Goal: Task Accomplishment & Management: Complete application form

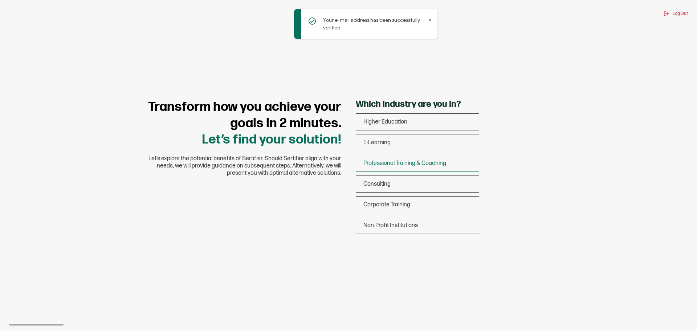
click at [414, 166] on span "Professional Training & Coaching" at bounding box center [404, 163] width 83 height 7
click at [0, 0] on input "Professional Training & Coaching" at bounding box center [0, 0] width 0 height 0
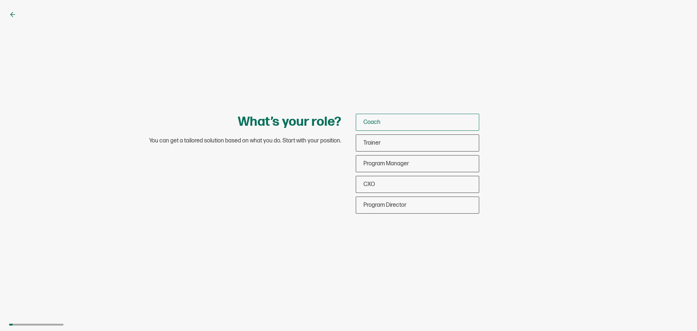
click at [374, 122] on span "Coach" at bounding box center [371, 122] width 17 height 7
click at [0, 0] on input "Coach" at bounding box center [0, 0] width 0 height 0
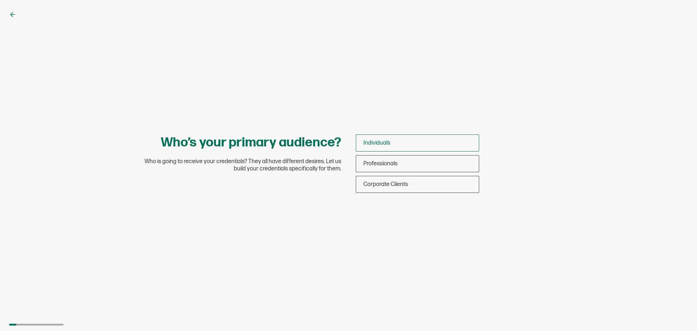
click at [375, 139] on div "Individuals" at bounding box center [417, 142] width 123 height 17
click at [0, 0] on input "Individuals" at bounding box center [0, 0] width 0 height 0
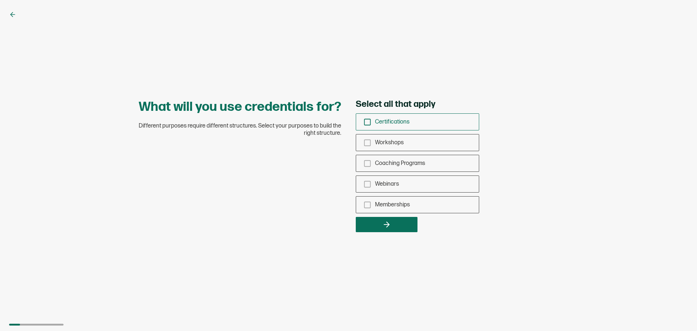
click at [380, 125] on div "Certifications" at bounding box center [417, 121] width 123 height 17
click at [0, 0] on input "Certifications" at bounding box center [0, 0] width 0 height 0
click at [419, 143] on div "Workshops" at bounding box center [417, 142] width 123 height 17
click at [0, 0] on input "Workshops" at bounding box center [0, 0] width 0 height 0
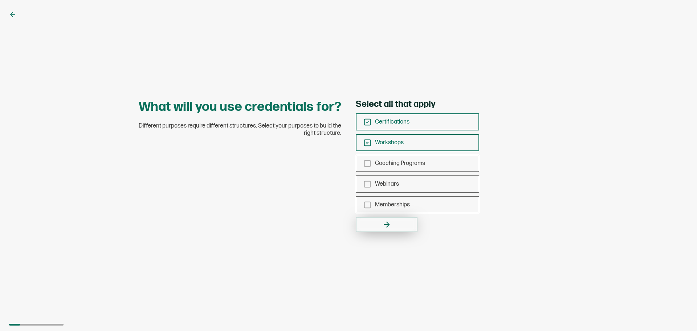
click at [408, 229] on button "button" at bounding box center [387, 224] width 62 height 15
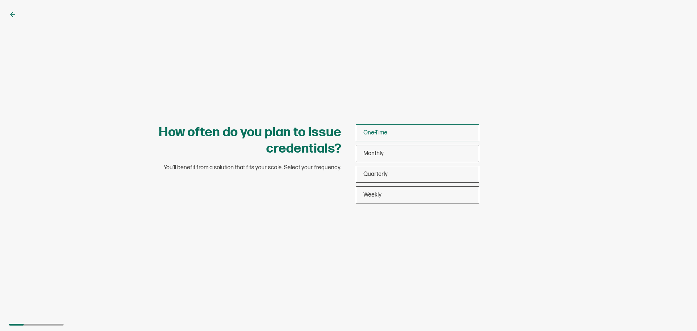
click at [399, 136] on div "One-Time" at bounding box center [417, 132] width 123 height 17
click at [0, 0] on input "One-Time" at bounding box center [0, 0] width 0 height 0
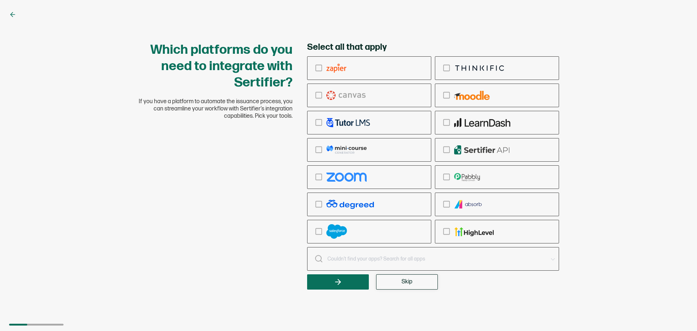
click at [421, 282] on button "Skip" at bounding box center [407, 281] width 62 height 15
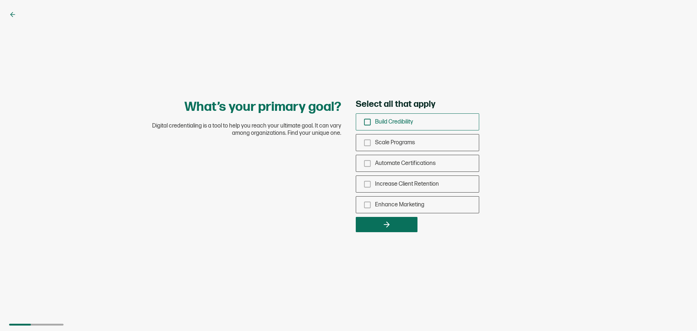
click at [417, 120] on div "Build Credibility" at bounding box center [417, 121] width 123 height 17
click at [0, 0] on input "Build Credibility" at bounding box center [0, 0] width 0 height 0
click at [422, 170] on div "Automate Certifications" at bounding box center [417, 163] width 123 height 17
click at [0, 0] on input "Automate Certifications" at bounding box center [0, 0] width 0 height 0
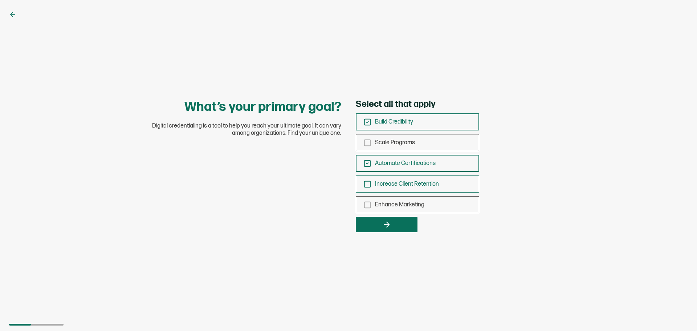
click at [412, 187] on span "Increase Client Retention" at bounding box center [407, 183] width 64 height 7
click at [0, 0] on input "Increase Client Retention" at bounding box center [0, 0] width 0 height 0
click at [400, 208] on div "Enhance Marketing" at bounding box center [417, 204] width 123 height 17
click at [0, 0] on input "Enhance Marketing" at bounding box center [0, 0] width 0 height 0
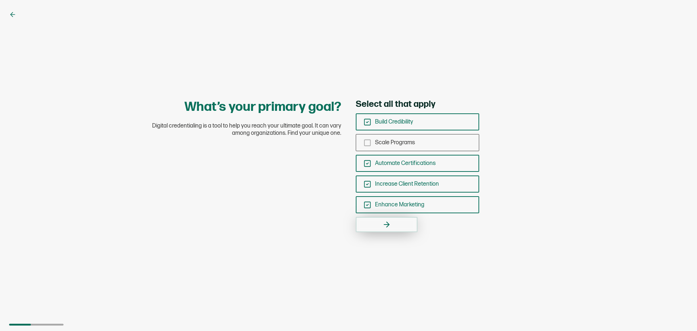
click at [390, 230] on button "button" at bounding box center [387, 224] width 62 height 15
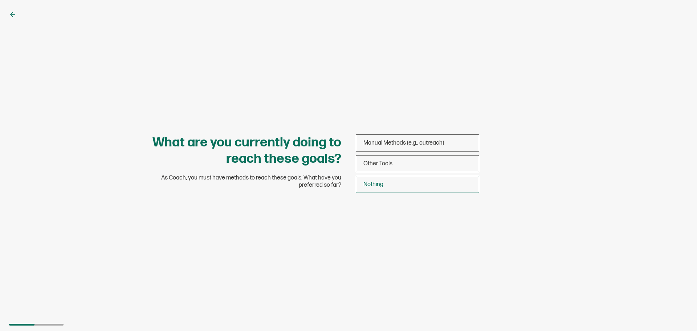
click at [397, 189] on div "Nothing" at bounding box center [417, 184] width 123 height 17
click at [0, 0] on input "Nothing" at bounding box center [0, 0] width 0 height 0
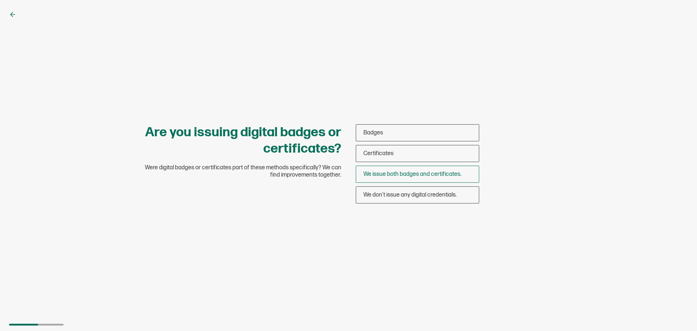
click at [411, 172] on span "We issue both badges and certificates." at bounding box center [412, 174] width 98 height 7
click at [0, 0] on input "We issue both badges and certificates." at bounding box center [0, 0] width 0 height 0
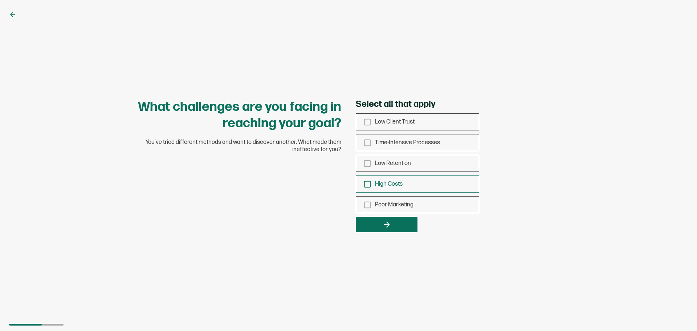
drag, startPoint x: 404, startPoint y: 179, endPoint x: 404, endPoint y: 183, distance: 4.1
click at [404, 180] on div "High Costs" at bounding box center [417, 183] width 123 height 17
click at [0, 0] on input "High Costs" at bounding box center [0, 0] width 0 height 0
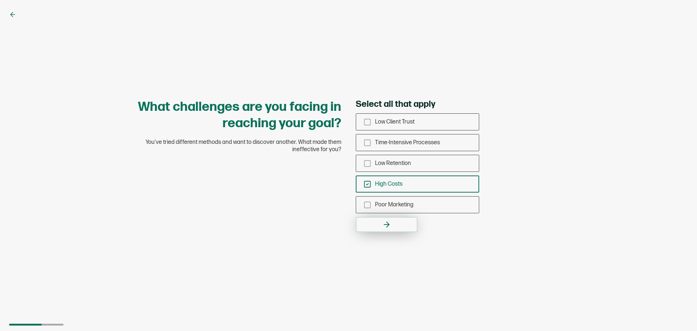
click at [402, 225] on button "button" at bounding box center [387, 224] width 62 height 15
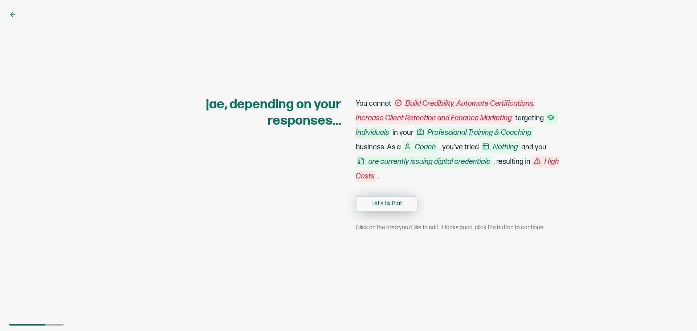
click at [399, 209] on button "Let's fix that" at bounding box center [387, 203] width 62 height 15
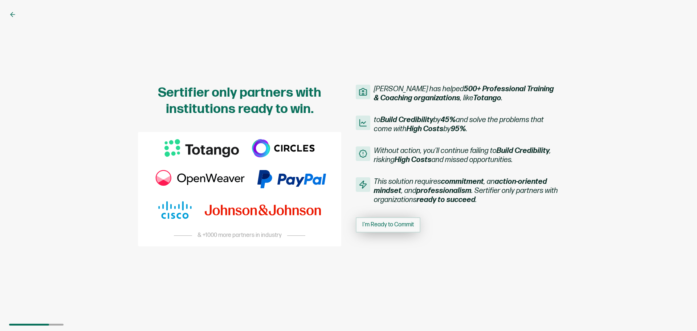
click at [402, 229] on button "I'm Ready to Commit" at bounding box center [388, 224] width 65 height 15
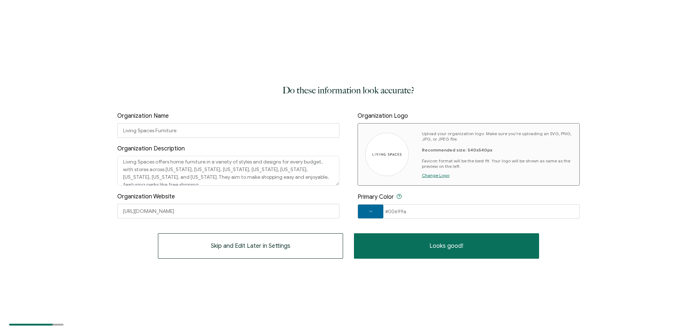
click at [390, 153] on img at bounding box center [387, 154] width 29 height 3
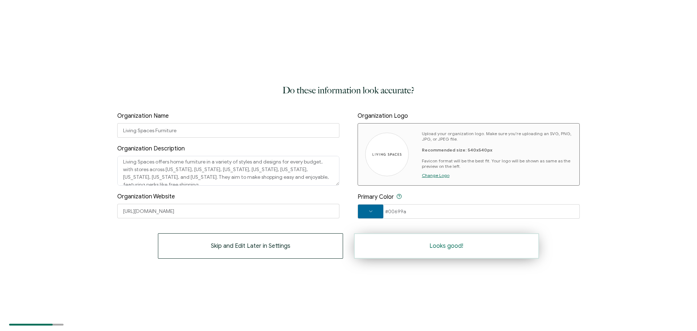
click at [441, 247] on span "Looks good!" at bounding box center [447, 246] width 34 height 6
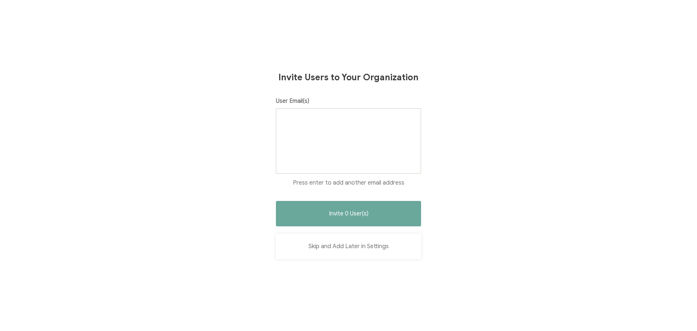
click at [353, 247] on button "Skip and Add Later in Settings" at bounding box center [348, 245] width 145 height 25
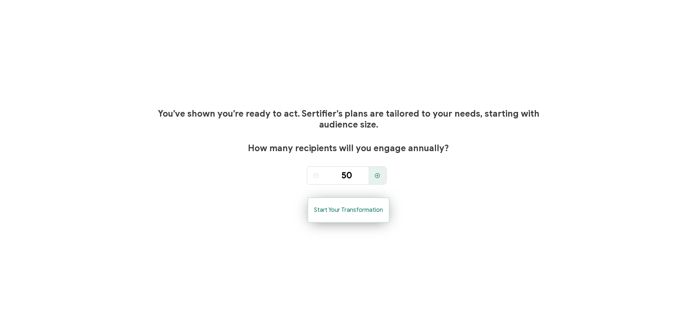
click at [332, 213] on span "Start Your Transformation" at bounding box center [348, 210] width 69 height 6
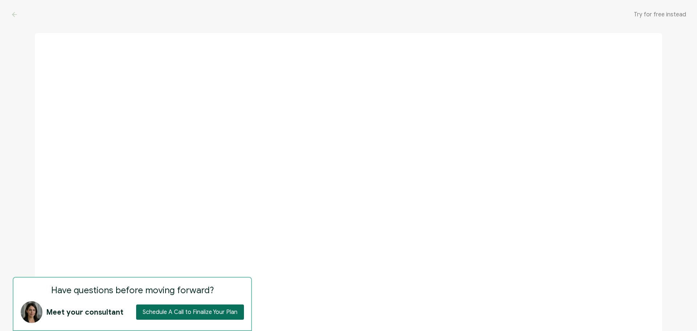
click at [665, 16] on span "Try for free instead" at bounding box center [660, 14] width 52 height 7
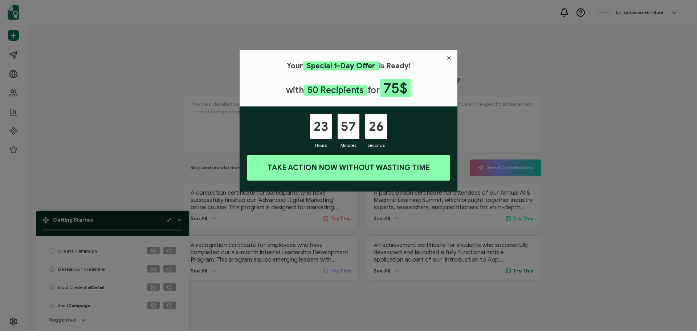
click at [450, 58] on icon "Close" at bounding box center [449, 58] width 6 height 6
